Goal: Navigation & Orientation: Find specific page/section

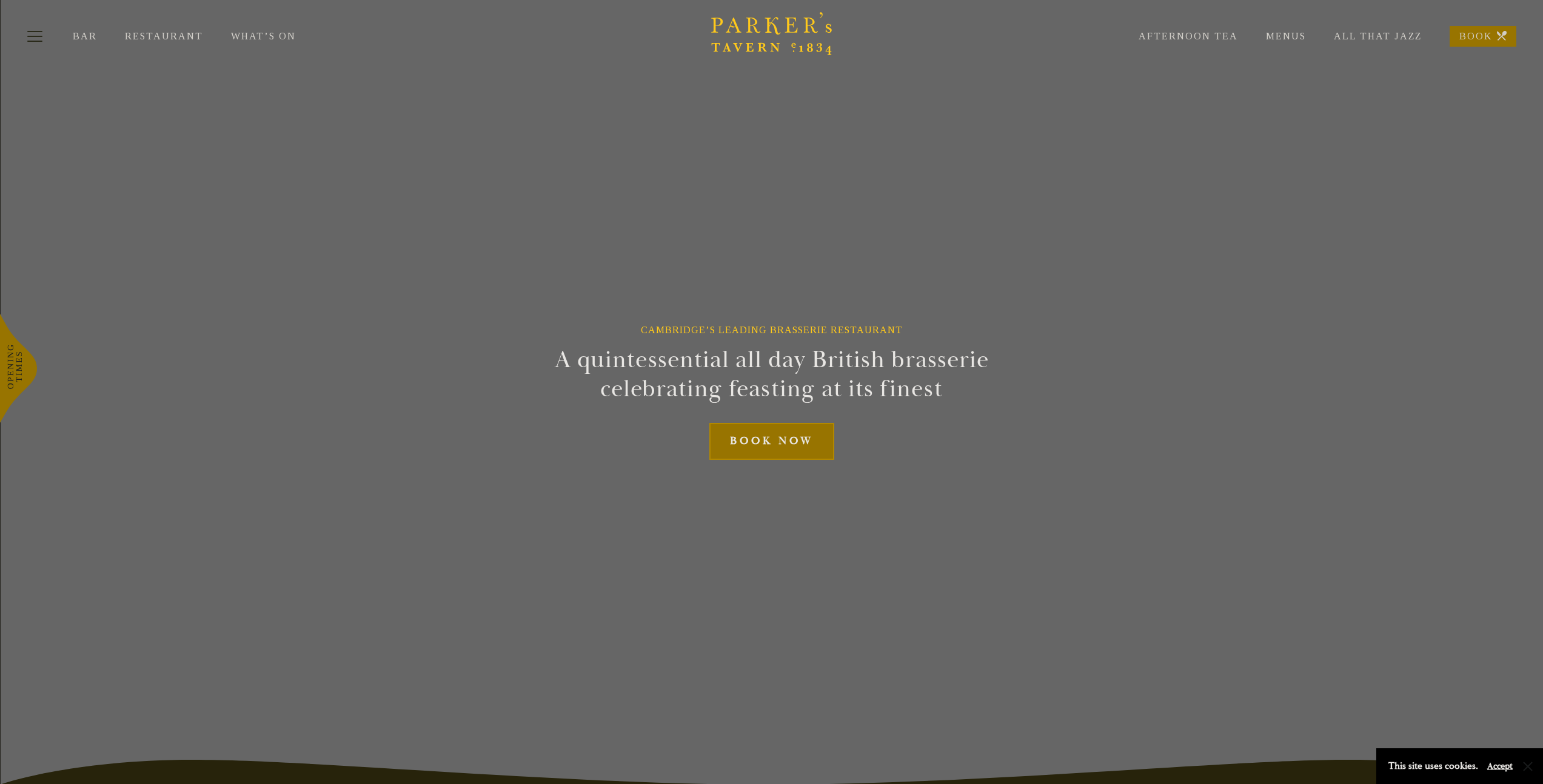
click at [249, 34] on link "What’s On" at bounding box center [278, 36] width 93 height 11
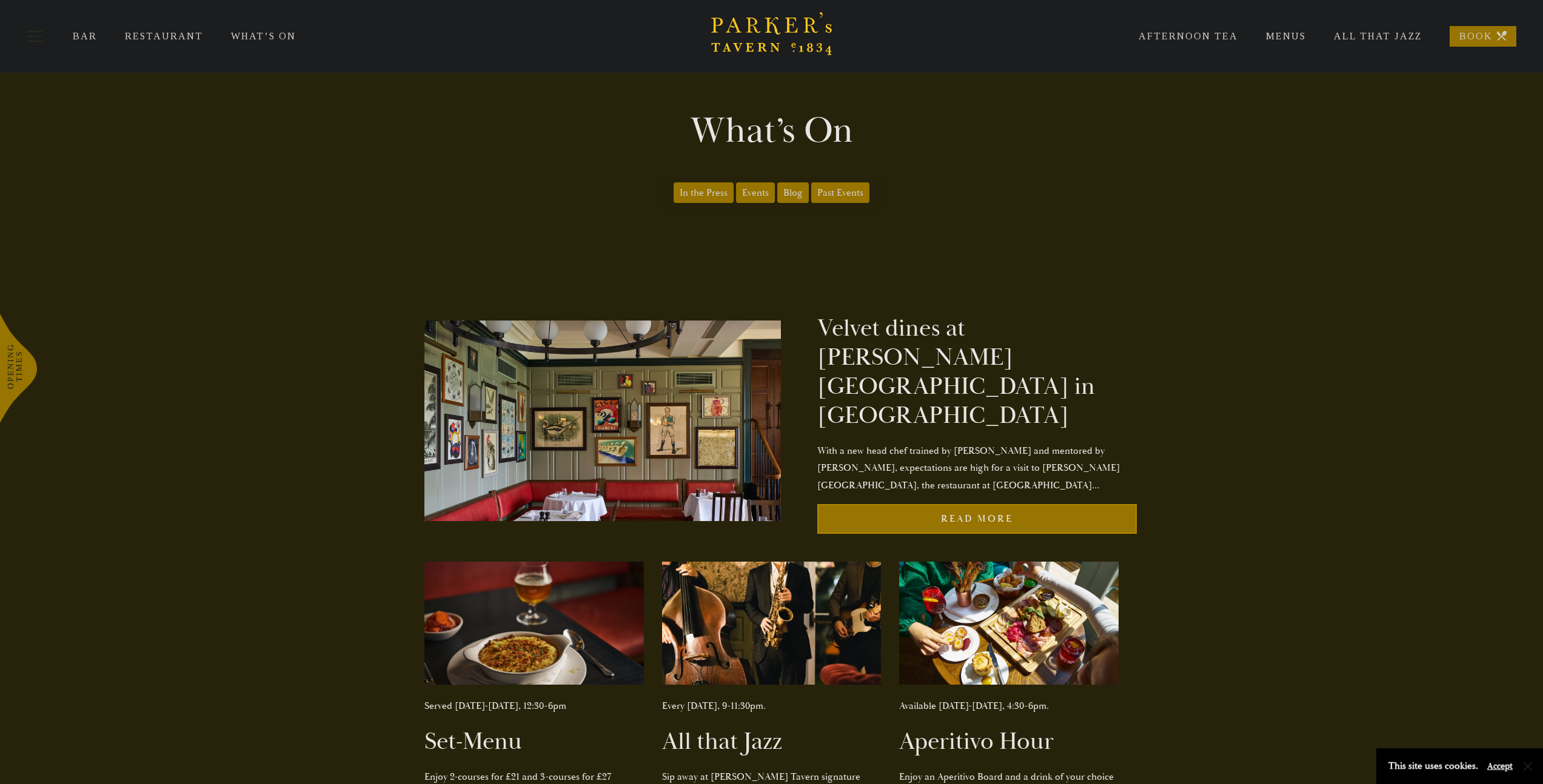
click at [1291, 35] on link "Menus" at bounding box center [1271, 36] width 68 height 11
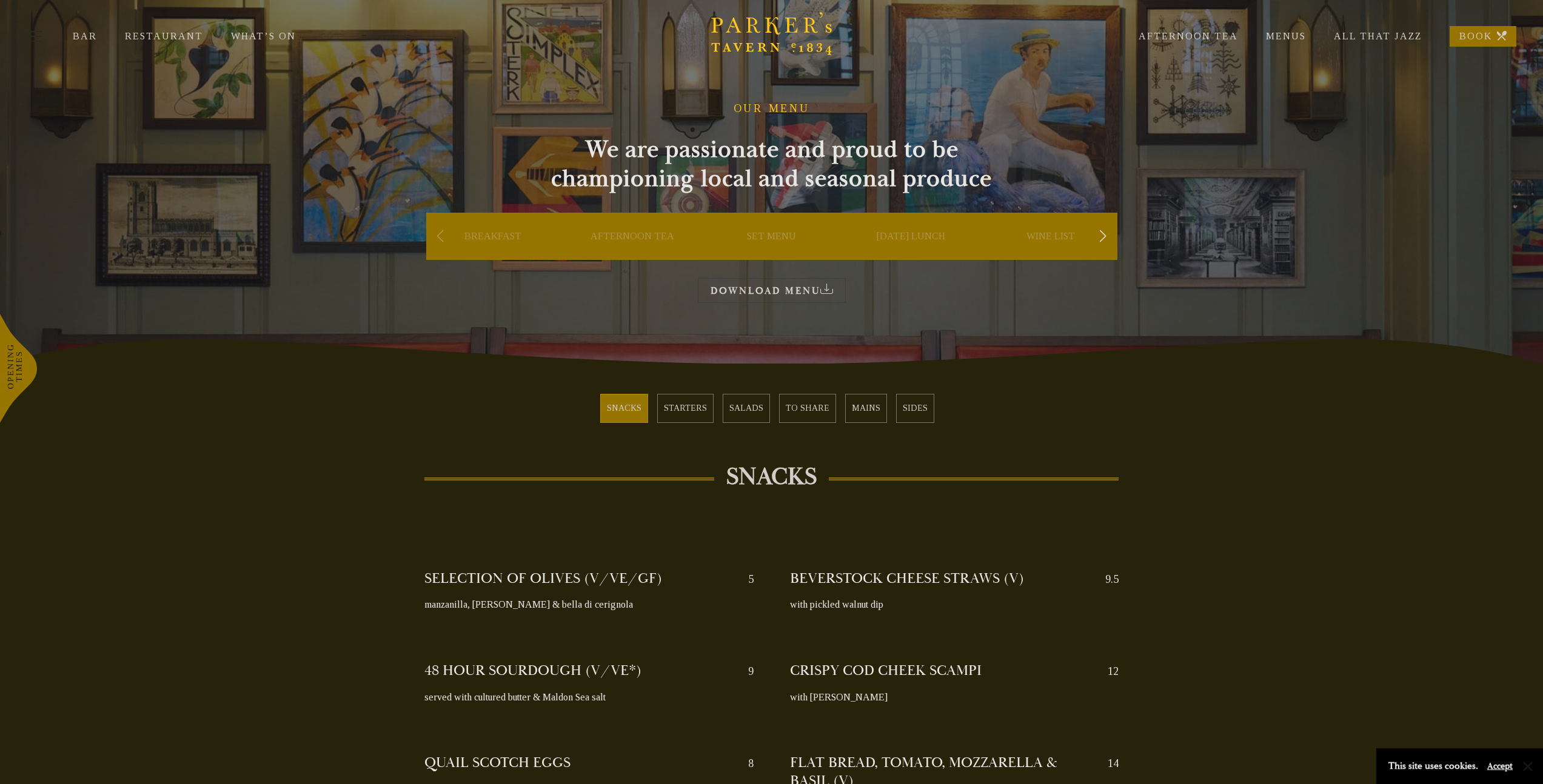
click at [160, 36] on link "Restaurant" at bounding box center [178, 36] width 106 height 11
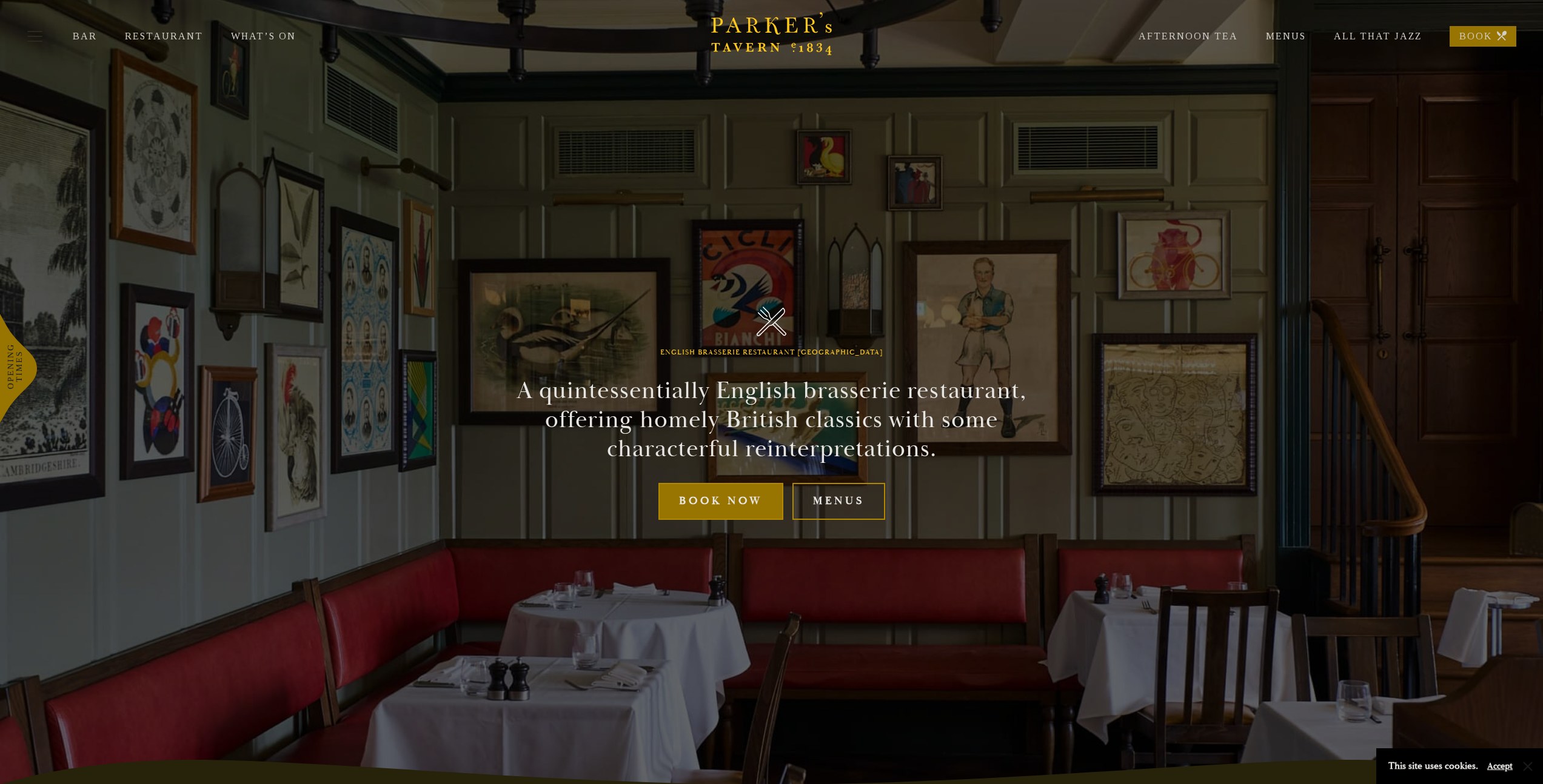
click at [776, 28] on icon "Brasserie Restaurant Cambridge | Parker's Tavern Cambridge Parker's Tavern is a…" at bounding box center [771, 34] width 121 height 43
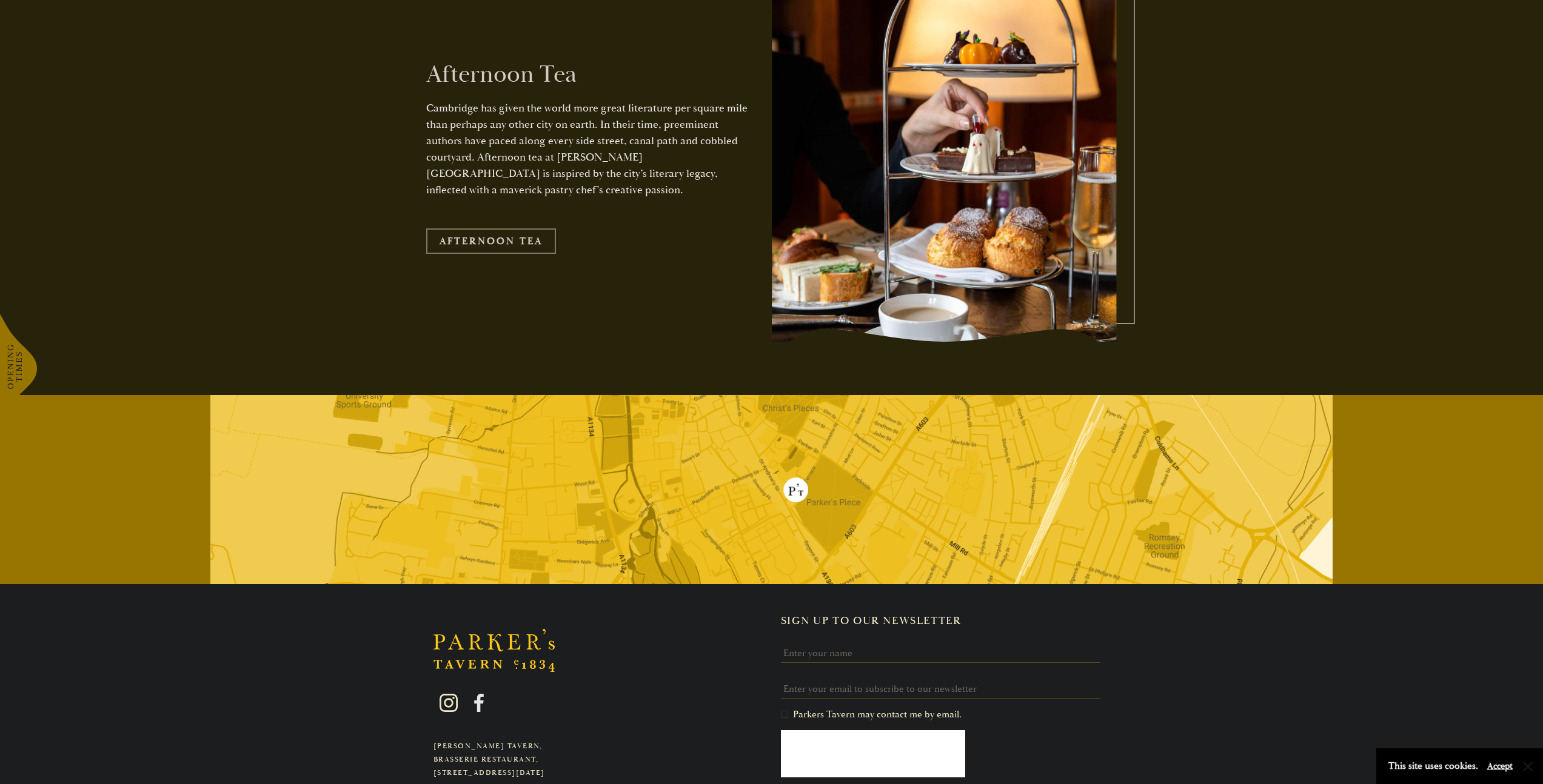
scroll to position [2480, 0]
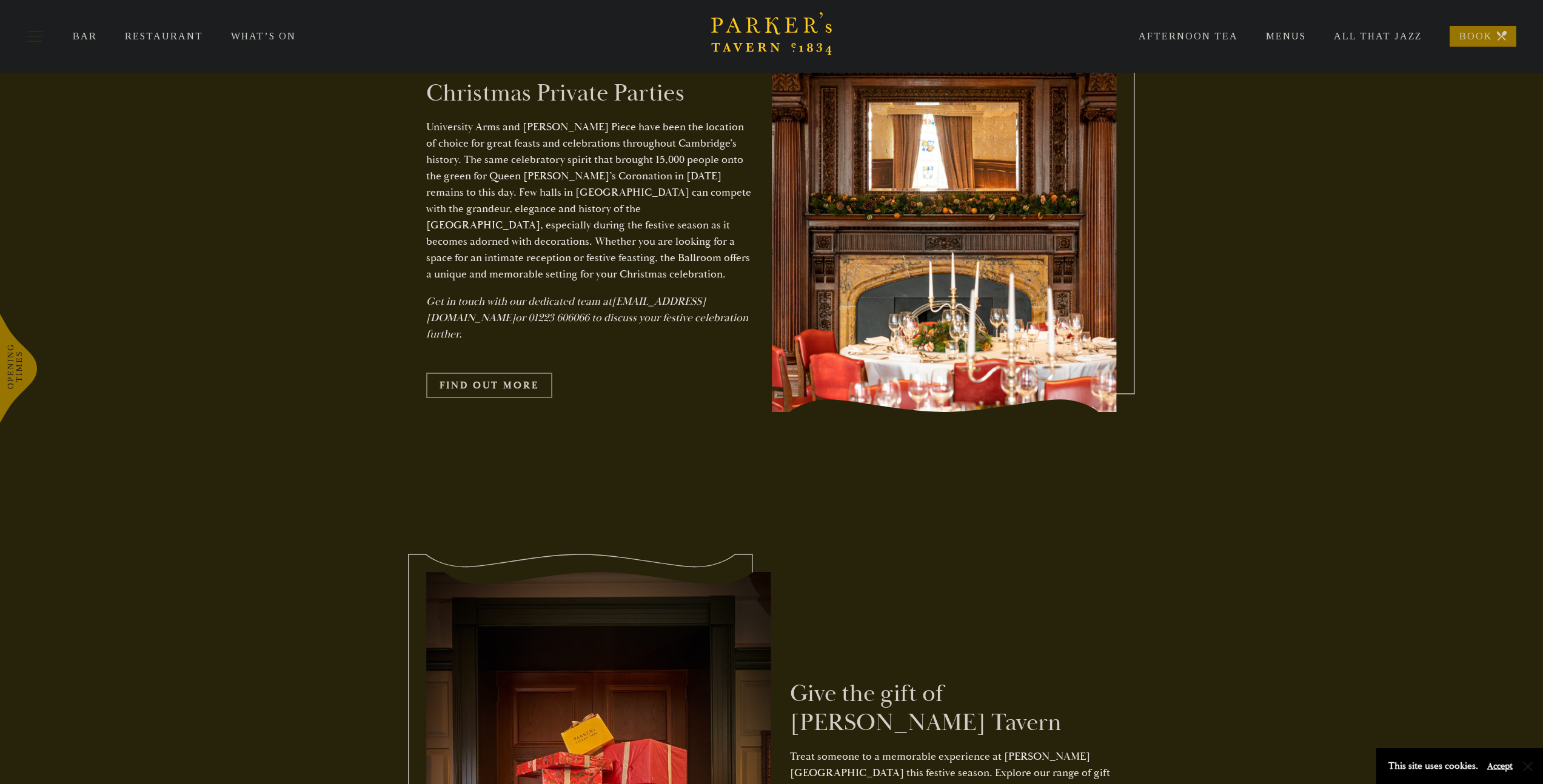
scroll to position [2267, 0]
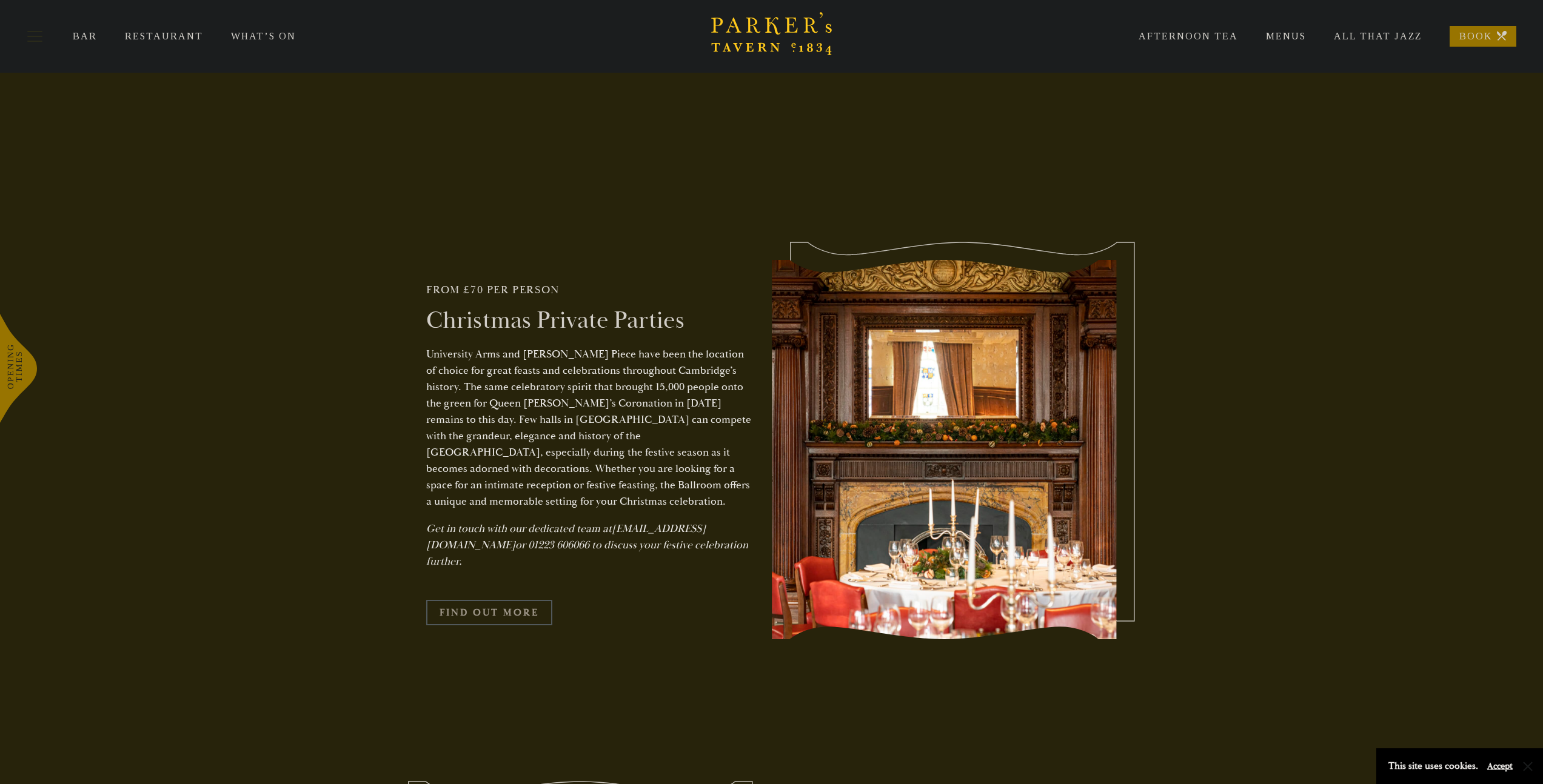
click at [483, 600] on link "Find Out More" at bounding box center [489, 613] width 126 height 26
